Goal: Task Accomplishment & Management: Manage account settings

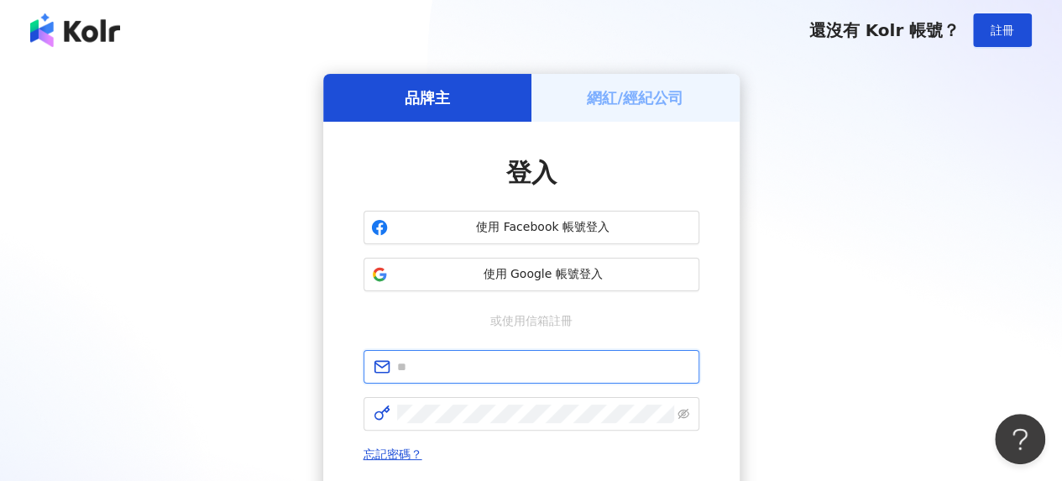
click at [457, 363] on input "text" at bounding box center [543, 367] width 292 height 18
type input "**********"
drag, startPoint x: 406, startPoint y: 362, endPoint x: 312, endPoint y: 360, distance: 94.0
click at [312, 362] on div "**********" at bounding box center [531, 333] width 1022 height 518
click at [501, 363] on input "text" at bounding box center [543, 367] width 292 height 18
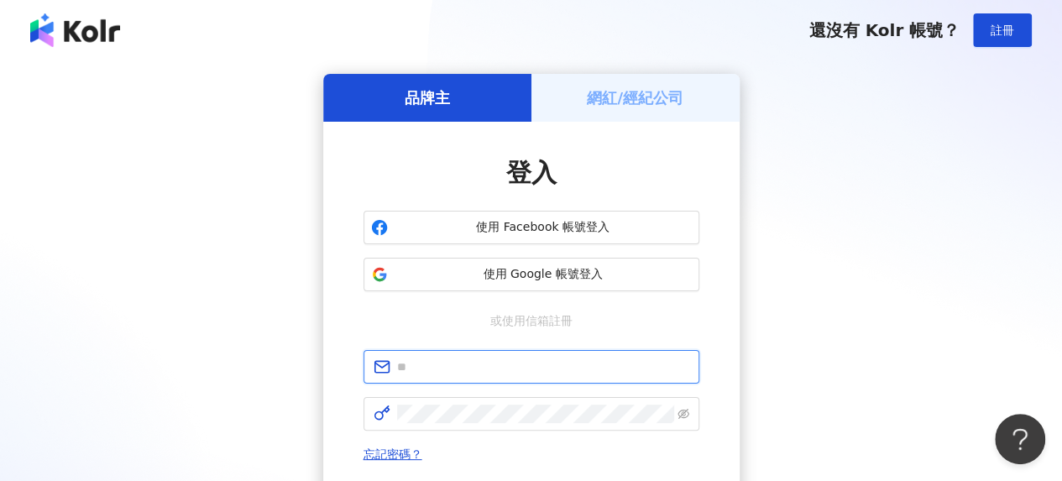
type input "**********"
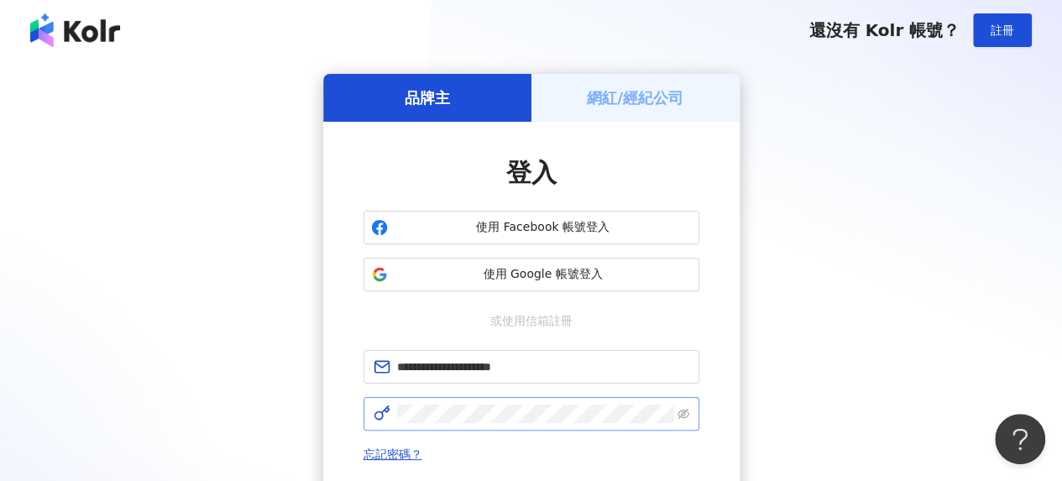
click at [471, 424] on span at bounding box center [531, 414] width 336 height 34
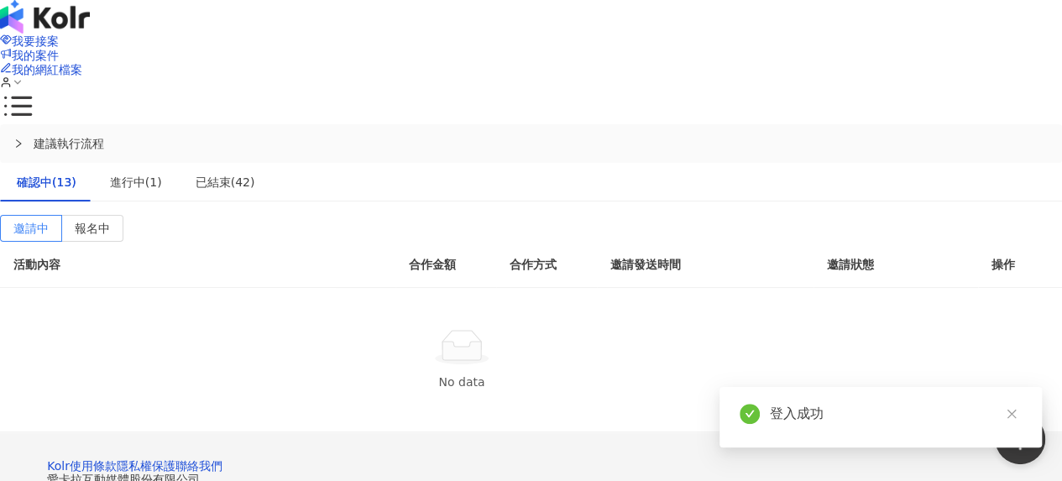
click at [1024, 414] on span "button" at bounding box center [1023, 423] width 15 height 18
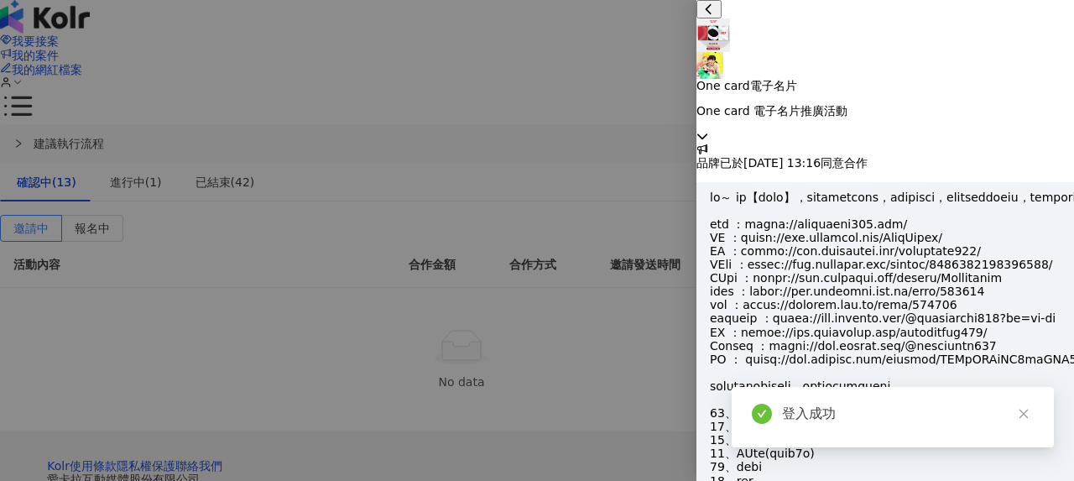
scroll to position [1771, 0]
click at [708, 130] on icon at bounding box center [703, 136] width 12 height 12
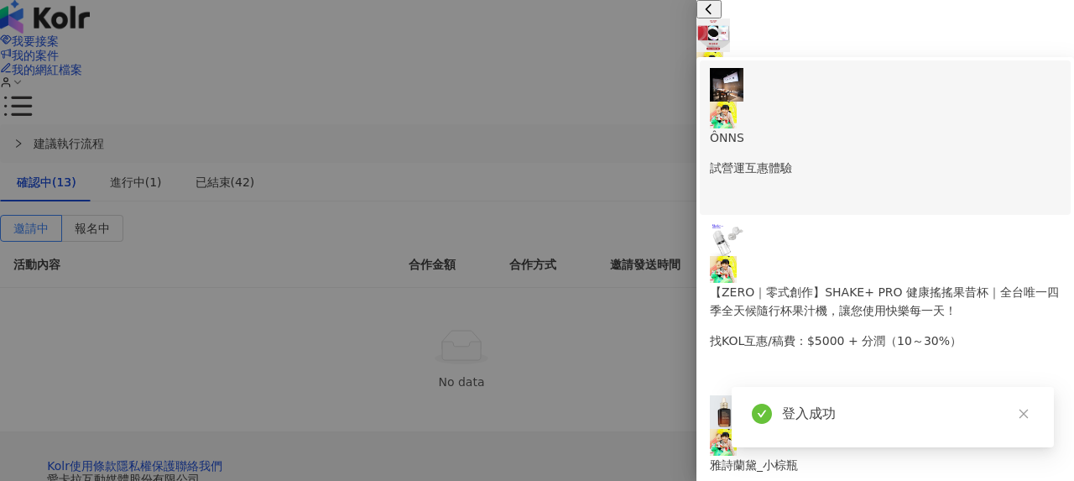
click at [888, 94] on div "ÔNNS 試營運互惠體驗" at bounding box center [885, 122] width 351 height 109
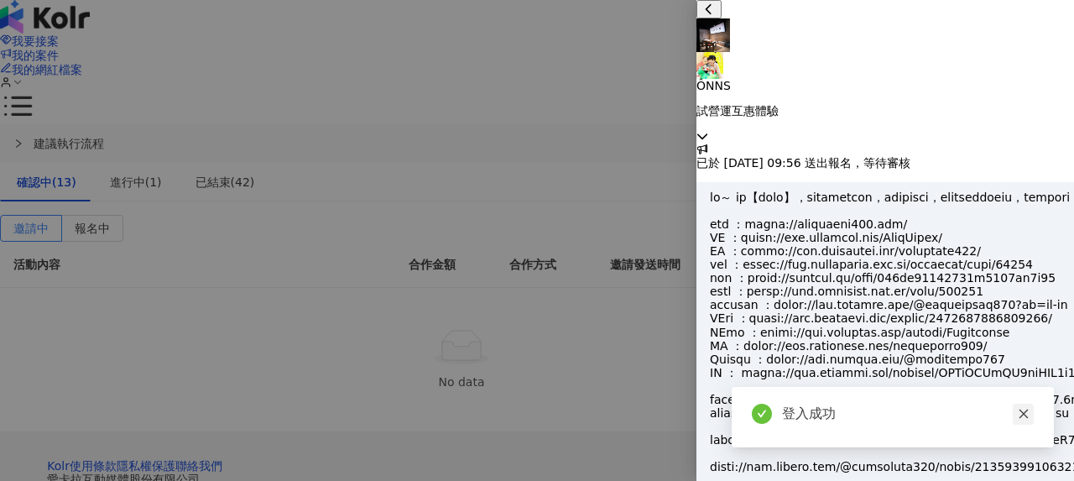
click at [1024, 414] on icon "close" at bounding box center [1024, 414] width 12 height 12
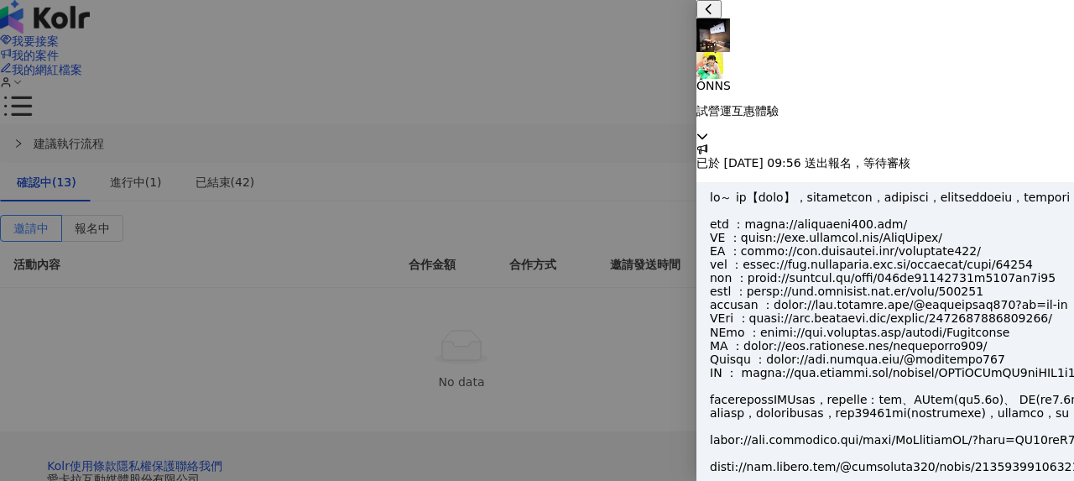
click at [708, 130] on icon at bounding box center [703, 136] width 12 height 12
click at [640, 24] on div at bounding box center [537, 240] width 1074 height 481
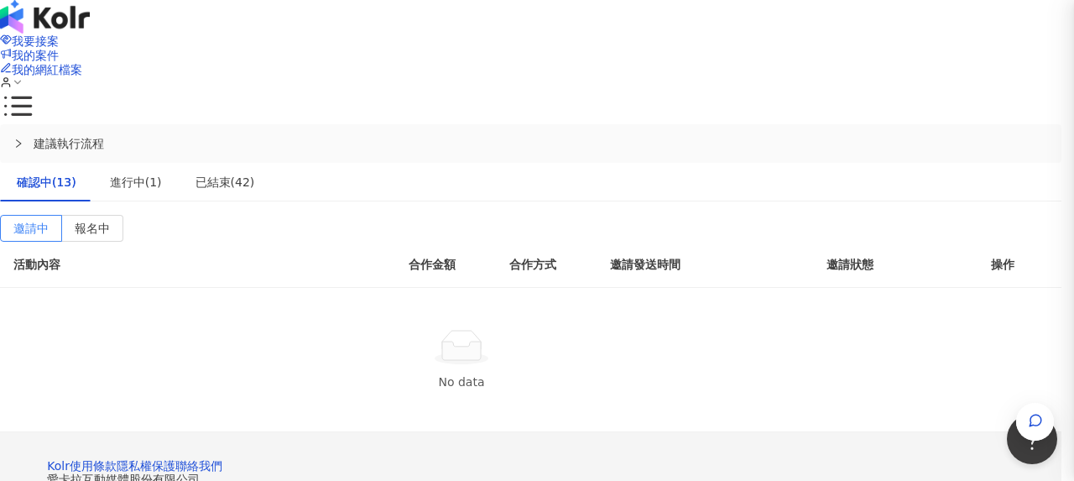
click at [630, 35] on div at bounding box center [537, 240] width 1074 height 481
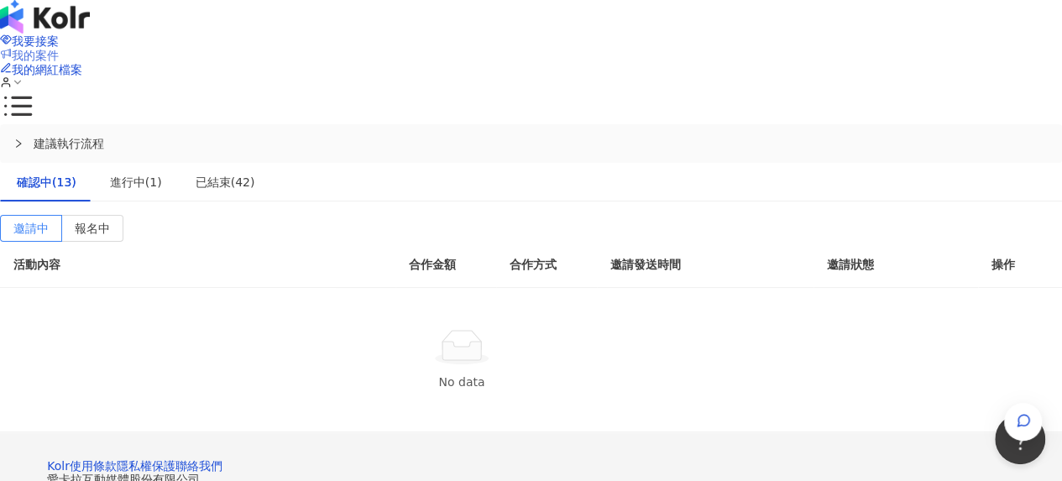
click at [59, 49] on span "我的案件" at bounding box center [35, 55] width 47 height 13
click at [123, 215] on label "報名中" at bounding box center [92, 228] width 61 height 27
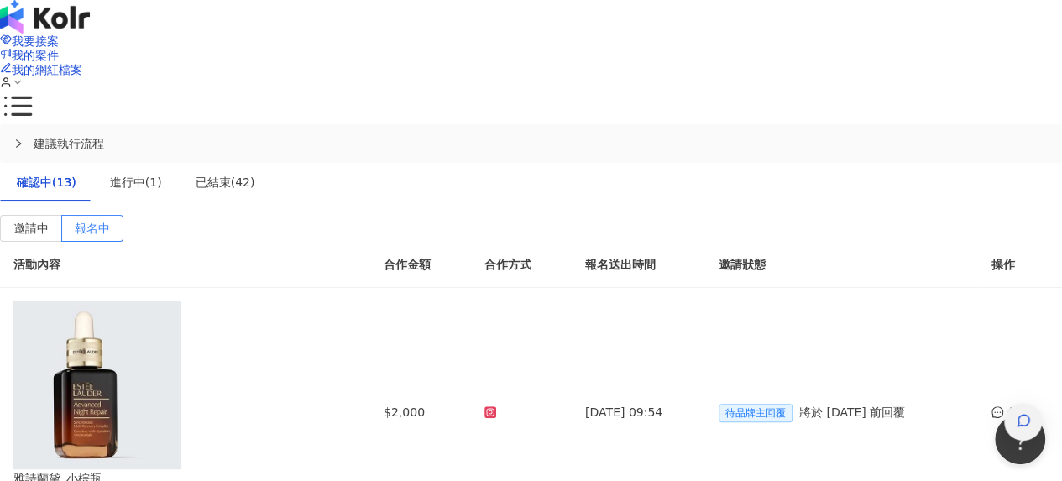
click at [1015, 403] on div "button" at bounding box center [1023, 422] width 38 height 38
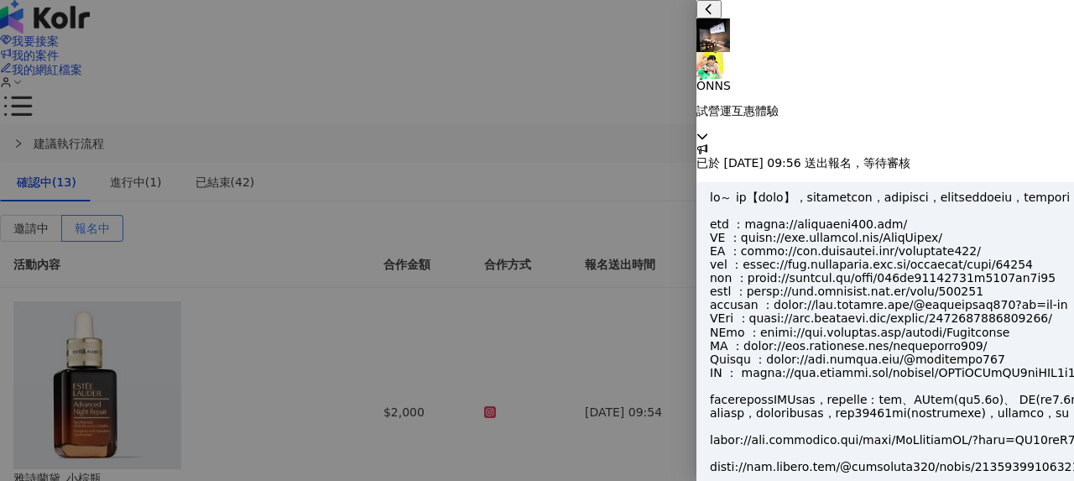
click at [1053, 18] on div "ÔNNS 試營運互惠體驗" at bounding box center [886, 71] width 378 height 143
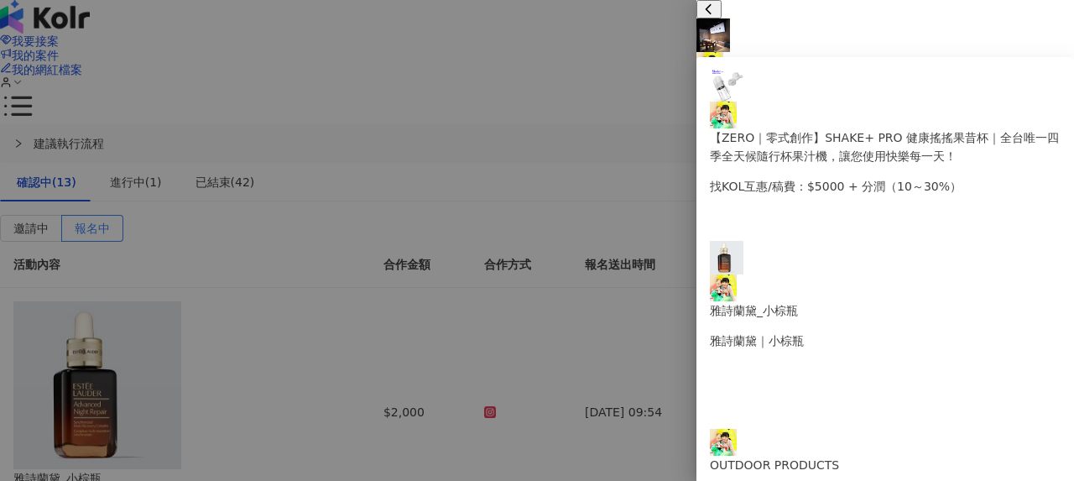
scroll to position [128, 0]
